Goal: Information Seeking & Learning: Learn about a topic

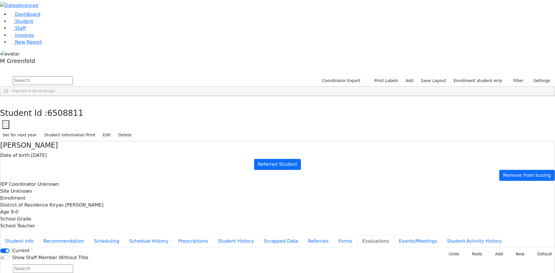
scroll to position [124, 0]
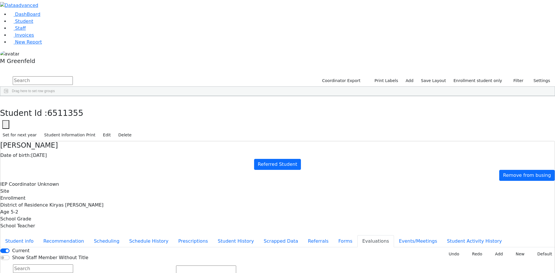
scroll to position [0, 0]
click at [38, 235] on button "Student info" at bounding box center [19, 241] width 38 height 12
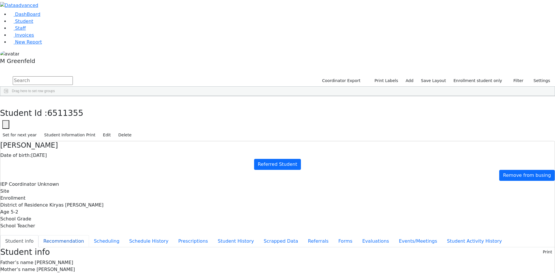
click at [89, 235] on button "Recommendation" at bounding box center [63, 241] width 51 height 12
checkbox input "true"
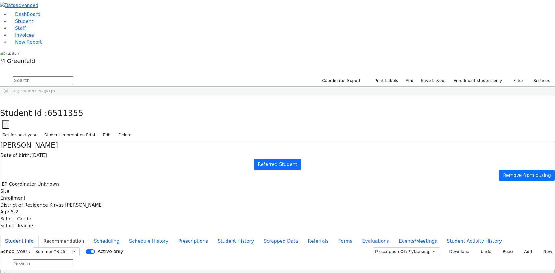
drag, startPoint x: 143, startPoint y: 74, endPoint x: 145, endPoint y: 79, distance: 5.1
click at [38, 235] on button "Student info" at bounding box center [19, 241] width 38 height 12
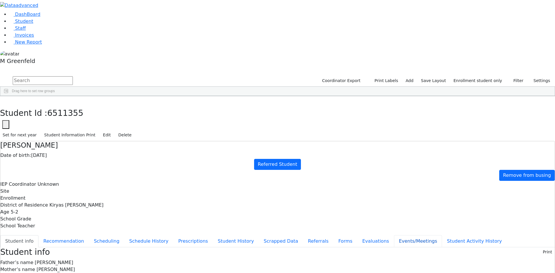
click at [394, 235] on button "Events/Meetings" at bounding box center [418, 241] width 48 height 12
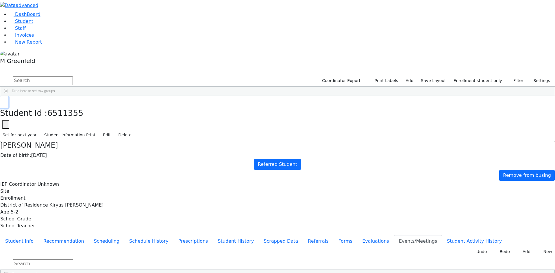
click at [8, 96] on button "button" at bounding box center [4, 102] width 8 height 12
click at [38, 235] on button "Student info" at bounding box center [19, 241] width 38 height 12
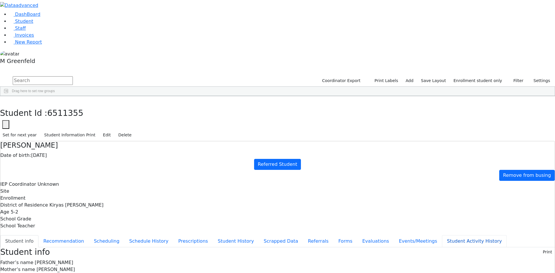
click at [442, 235] on button "Student Activity History" at bounding box center [474, 241] width 65 height 12
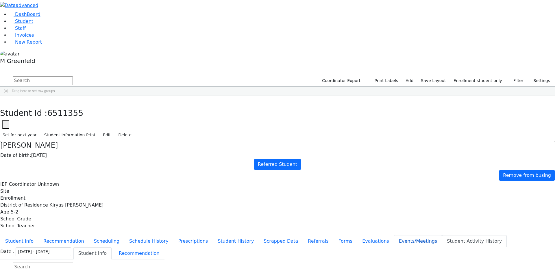
click at [394, 235] on button "Events/Meetings" at bounding box center [418, 241] width 48 height 12
type input "2025-09-16"
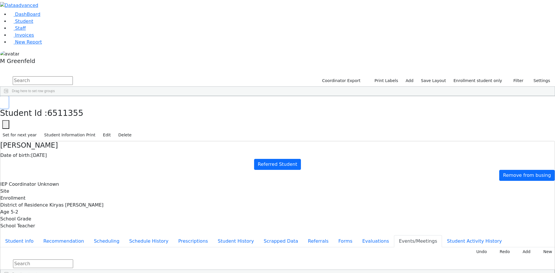
click at [6, 101] on icon "button" at bounding box center [4, 102] width 3 height 3
click at [357, 235] on button "Evaluations" at bounding box center [375, 241] width 37 height 12
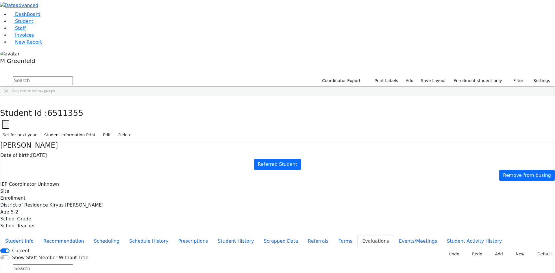
drag, startPoint x: 439, startPoint y: 208, endPoint x: 415, endPoint y: 186, distance: 31.7
type input "2025-09-08"
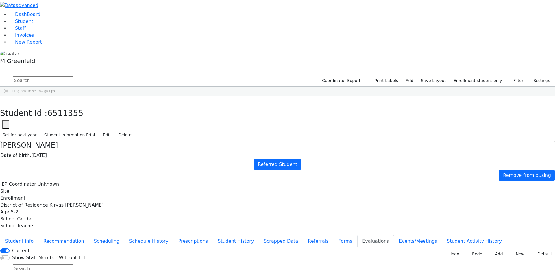
click at [303, 235] on button "Referrals" at bounding box center [318, 241] width 30 height 12
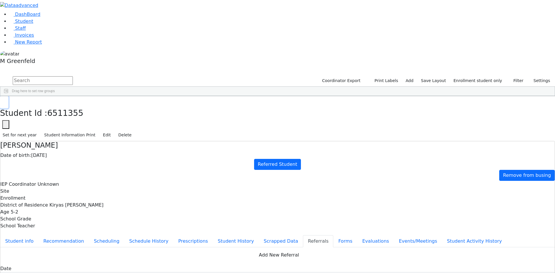
click at [6, 101] on icon "button" at bounding box center [4, 102] width 3 height 3
click at [106, 67] on div "Students 42 A 24 K 24 W 24 A 24 K 24 W 24 A" at bounding box center [277, 71] width 555 height 9
click at [8, 96] on button "button" at bounding box center [4, 102] width 8 height 12
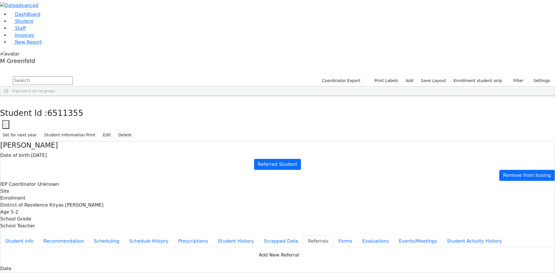
click at [58, 249] on div "[PERSON_NAME]" at bounding box center [44, 253] width 28 height 8
click at [357, 235] on button "Evaluations" at bounding box center [375, 241] width 37 height 12
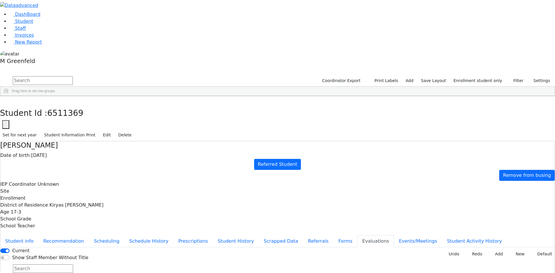
type input "2025-09-04"
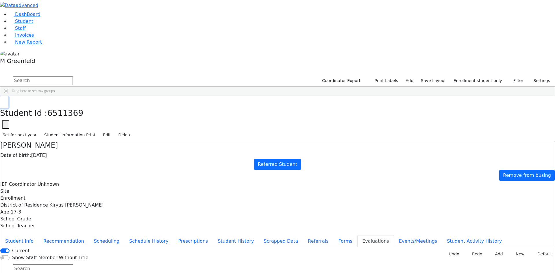
click at [6, 101] on icon "button" at bounding box center [4, 102] width 3 height 3
click at [86, 265] on div "Meilech" at bounding box center [72, 269] width 28 height 8
click at [6, 101] on icon "button" at bounding box center [4, 102] width 3 height 3
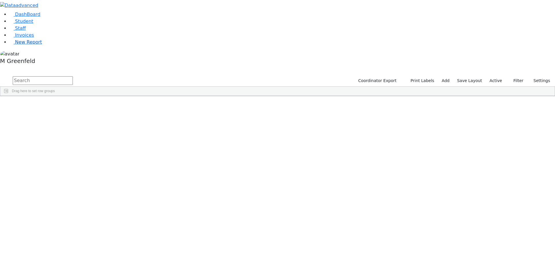
click at [23, 45] on span "New Report" at bounding box center [28, 41] width 27 height 5
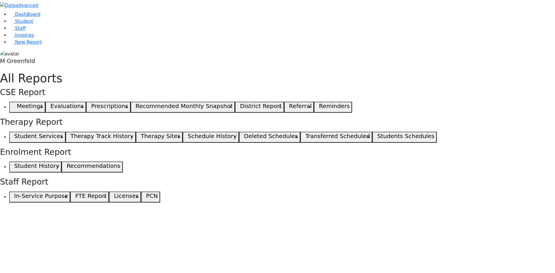
click at [17, 104] on span "button" at bounding box center [15, 107] width 3 height 7
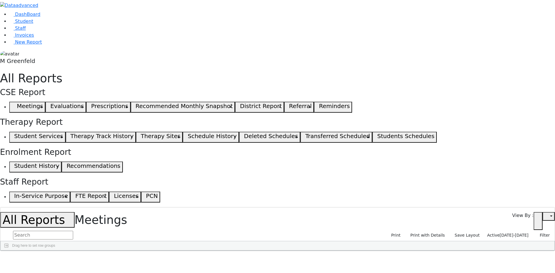
click at [77, 241] on div "Drag here to set row groups" at bounding box center [278, 245] width 554 height 9
click at [500, 233] on span "Active" at bounding box center [493, 235] width 12 height 5
click at [484, 241] on label "Active" at bounding box center [491, 244] width 14 height 7
click at [478, 242] on input "Active" at bounding box center [479, 244] width 5 height 5
click at [512, 233] on span "[DATE]-[DATE]" at bounding box center [514, 235] width 29 height 5
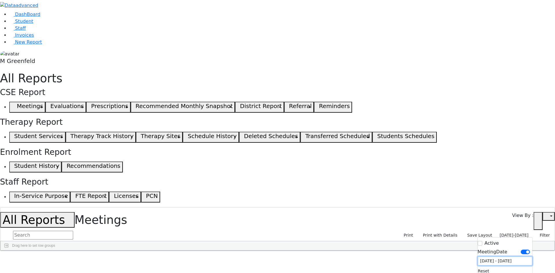
click at [495, 257] on input "[DATE] - [DATE]" at bounding box center [505, 261] width 55 height 9
click at [162, 251] on div "Meeting Type" at bounding box center [153, 255] width 16 height 9
click at [49, 251] on div "Time" at bounding box center [41, 255] width 16 height 9
click at [49, 251] on div "Time 1" at bounding box center [41, 255] width 16 height 9
click at [504, 231] on div "[DATE]-[DATE] Filter Active MeetingDate [DATE] - [DATE] Reset Reset Layout" at bounding box center [524, 235] width 55 height 9
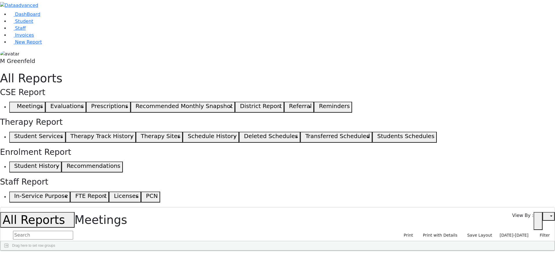
click at [505, 233] on span "[DATE]-[DATE]" at bounding box center [514, 235] width 29 height 5
click at [489, 257] on input "[DATE] - [DATE]" at bounding box center [505, 261] width 55 height 9
click at [509, 231] on div "[DATE]-[DATE] Filter Active MeetingDate [DATE] - [DATE] Reset Reset Layout" at bounding box center [524, 235] width 55 height 9
click at [509, 233] on span "[DATE]-[DATE]" at bounding box center [514, 235] width 29 height 5
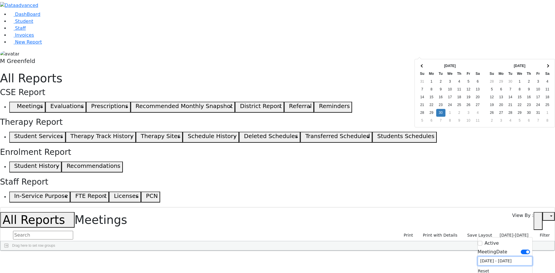
drag, startPoint x: 481, startPoint y: 53, endPoint x: 481, endPoint y: 57, distance: 3.5
click at [481, 257] on input "[DATE] - [DATE]" at bounding box center [505, 261] width 55 height 9
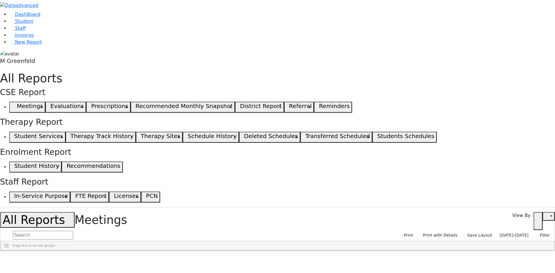
click at [523, 233] on span "[DATE]-[DATE]" at bounding box center [514, 235] width 29 height 5
click at [487, 257] on input "[DATE] - [DATE]" at bounding box center [505, 261] width 55 height 9
click at [58, 268] on div "Press SPACE to select this row." at bounding box center [43, 272] width 28 height 8
click at [502, 231] on label "[DATE]-[DATE]" at bounding box center [514, 235] width 34 height 9
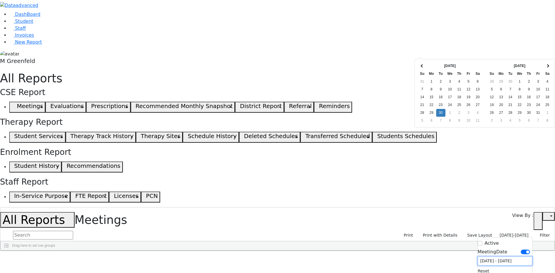
click at [492, 257] on input "[DATE] - [DATE]" at bounding box center [505, 261] width 55 height 9
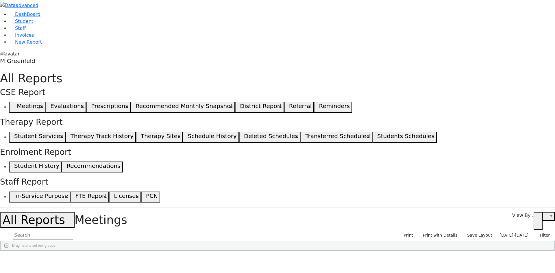
click at [514, 233] on span "[DATE]-[DATE]" at bounding box center [514, 235] width 29 height 5
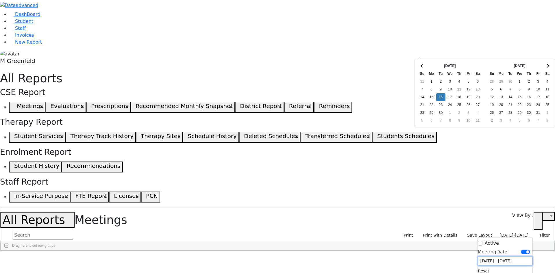
click at [481, 257] on input "[DATE] - [DATE]" at bounding box center [505, 261] width 55 height 9
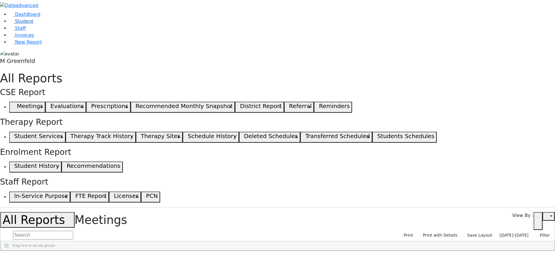
click at [33, 24] on link "Student" at bounding box center [21, 21] width 24 height 5
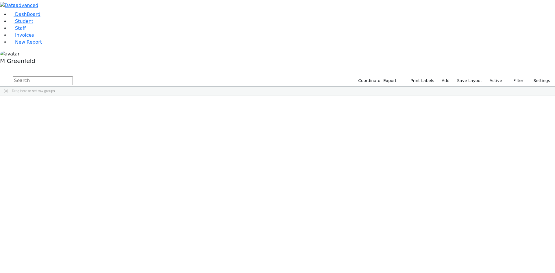
scroll to position [347, 0]
click at [493, 76] on label "Active" at bounding box center [496, 80] width 18 height 9
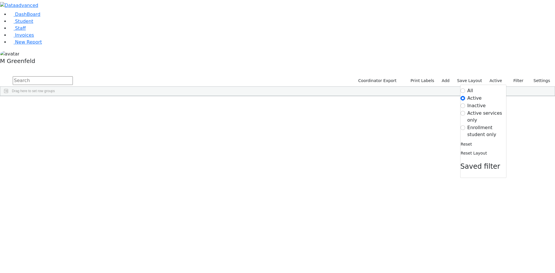
click at [474, 124] on label "Enrollment student only" at bounding box center [486, 131] width 39 height 14
click at [465, 125] on input "Enrollment student only" at bounding box center [463, 127] width 5 height 5
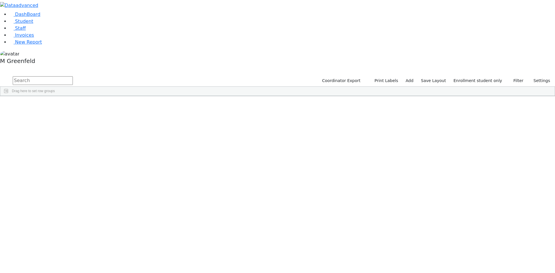
scroll to position [124, 0]
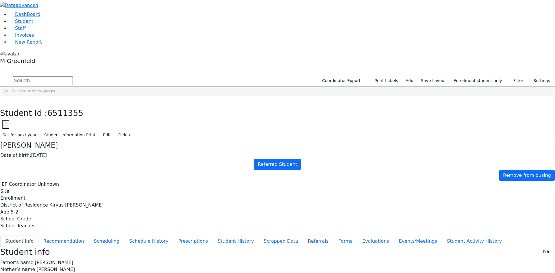
click at [303, 235] on button "Referrals" at bounding box center [318, 241] width 30 height 12
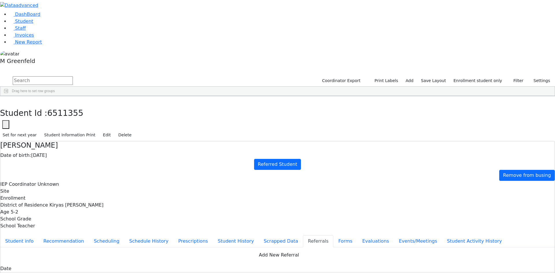
copy div "Shulem has a very hard time keeping up with his academics. Shulem has a very ha…"
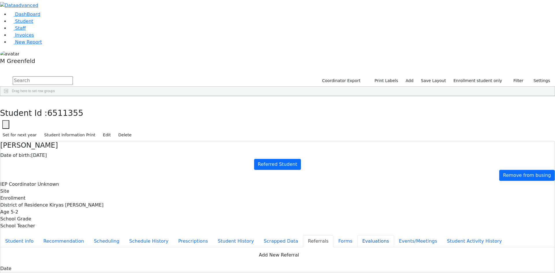
click at [357, 235] on button "Evaluations" at bounding box center [375, 241] width 37 height 12
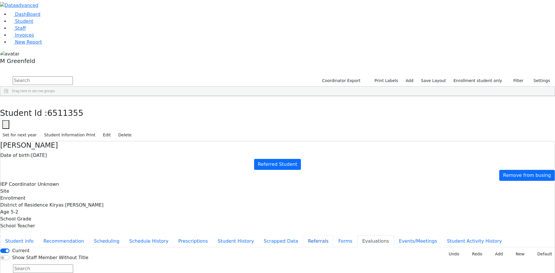
click at [303, 235] on button "Referrals" at bounding box center [318, 241] width 30 height 12
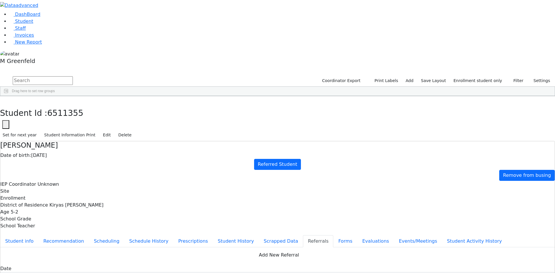
drag, startPoint x: 316, startPoint y: 111, endPoint x: 348, endPoint y: 124, distance: 34.6
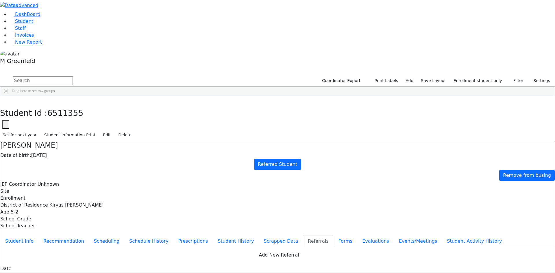
drag, startPoint x: 282, startPoint y: 115, endPoint x: 304, endPoint y: 117, distance: 21.4
